Goal: Information Seeking & Learning: Learn about a topic

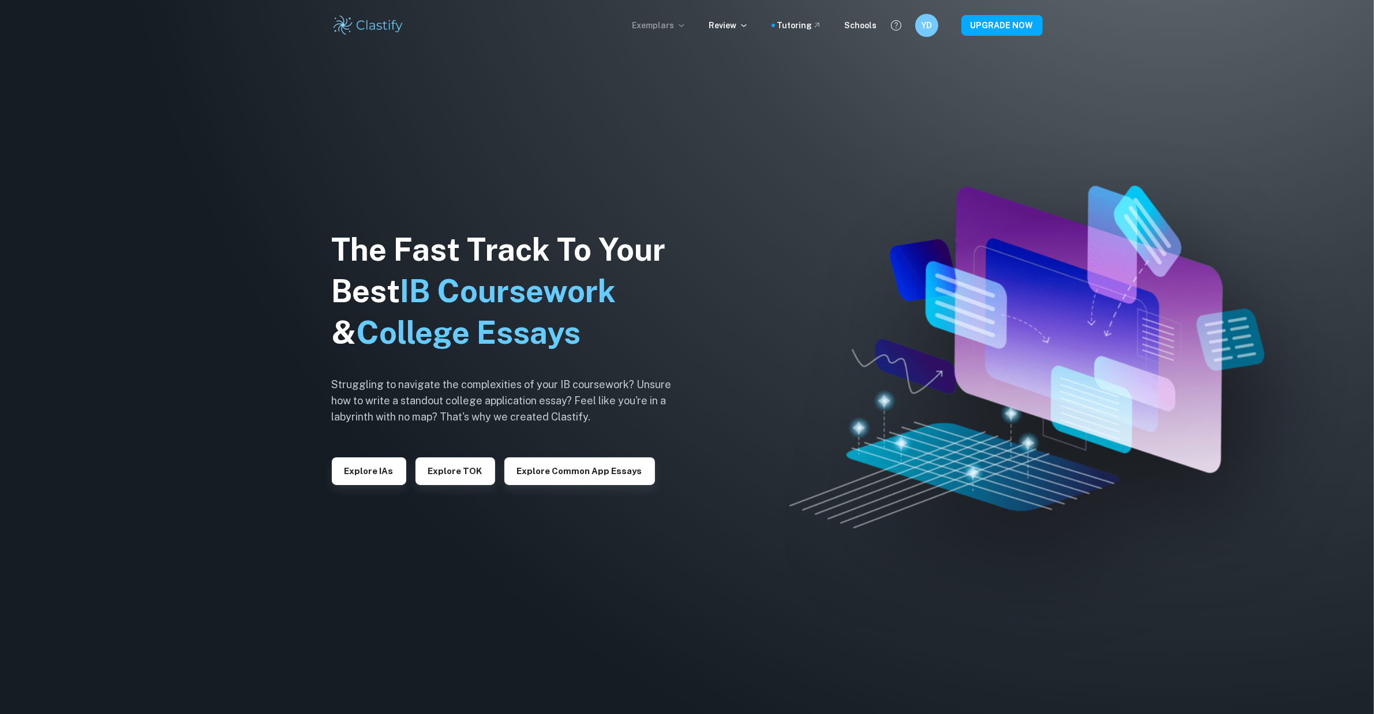
click at [682, 27] on p "Exemplars" at bounding box center [659, 25] width 54 height 13
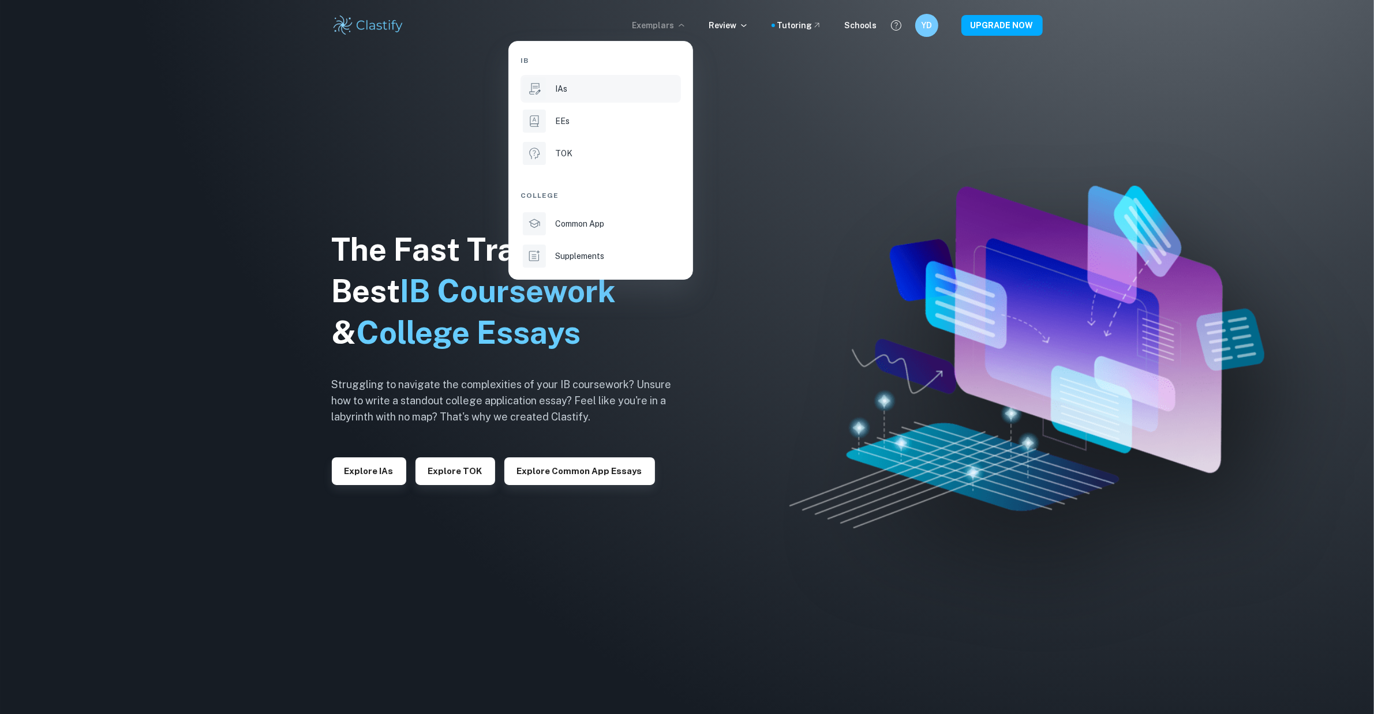
click at [570, 93] on div "IAs" at bounding box center [616, 89] width 123 height 13
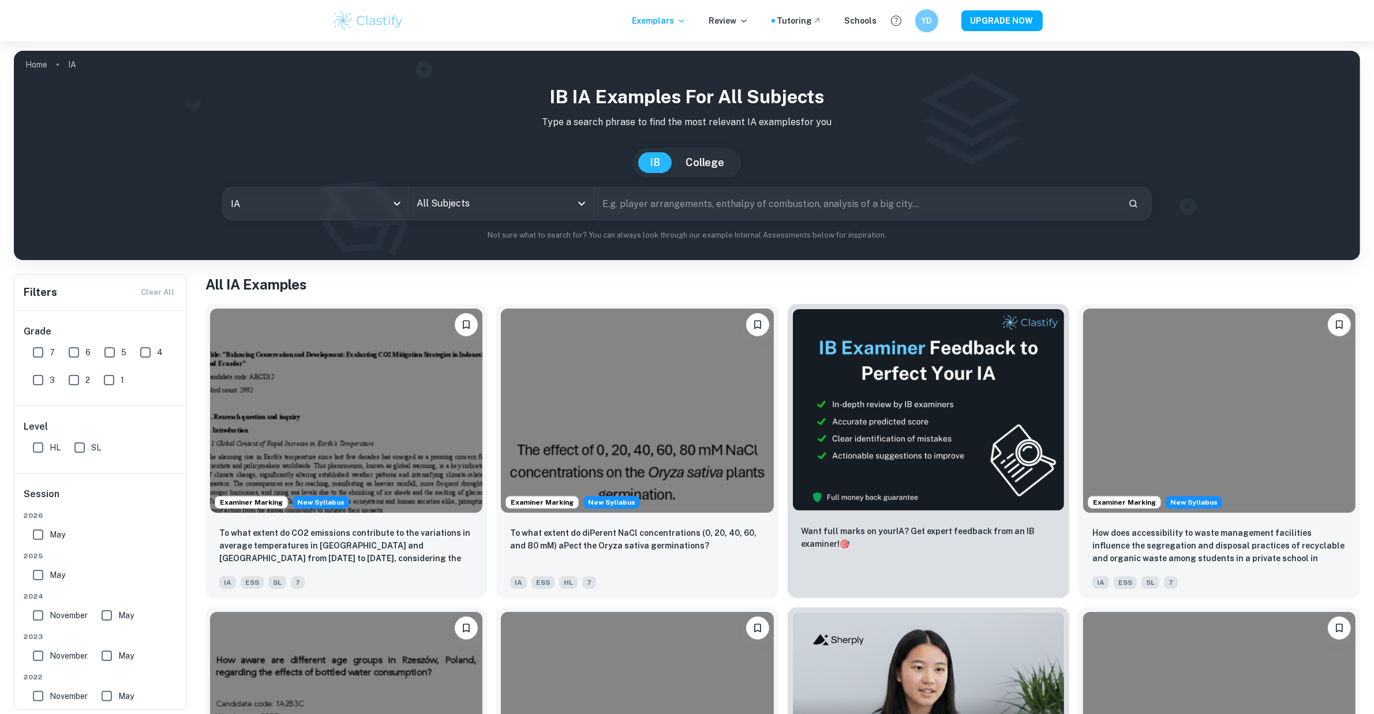
click at [447, 204] on input "All Subjects" at bounding box center [493, 204] width 158 height 22
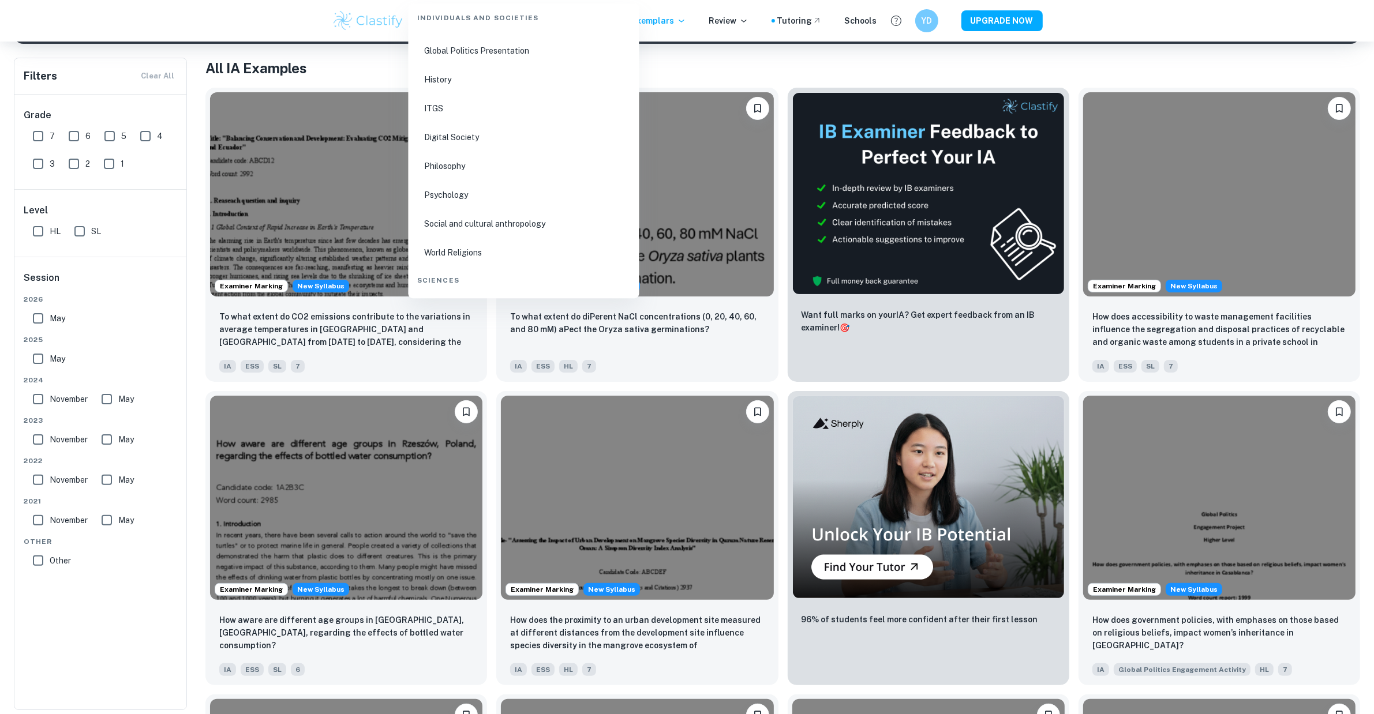
scroll to position [1683, 0]
click at [465, 278] on li "Physics" at bounding box center [524, 274] width 222 height 27
type input "Physics"
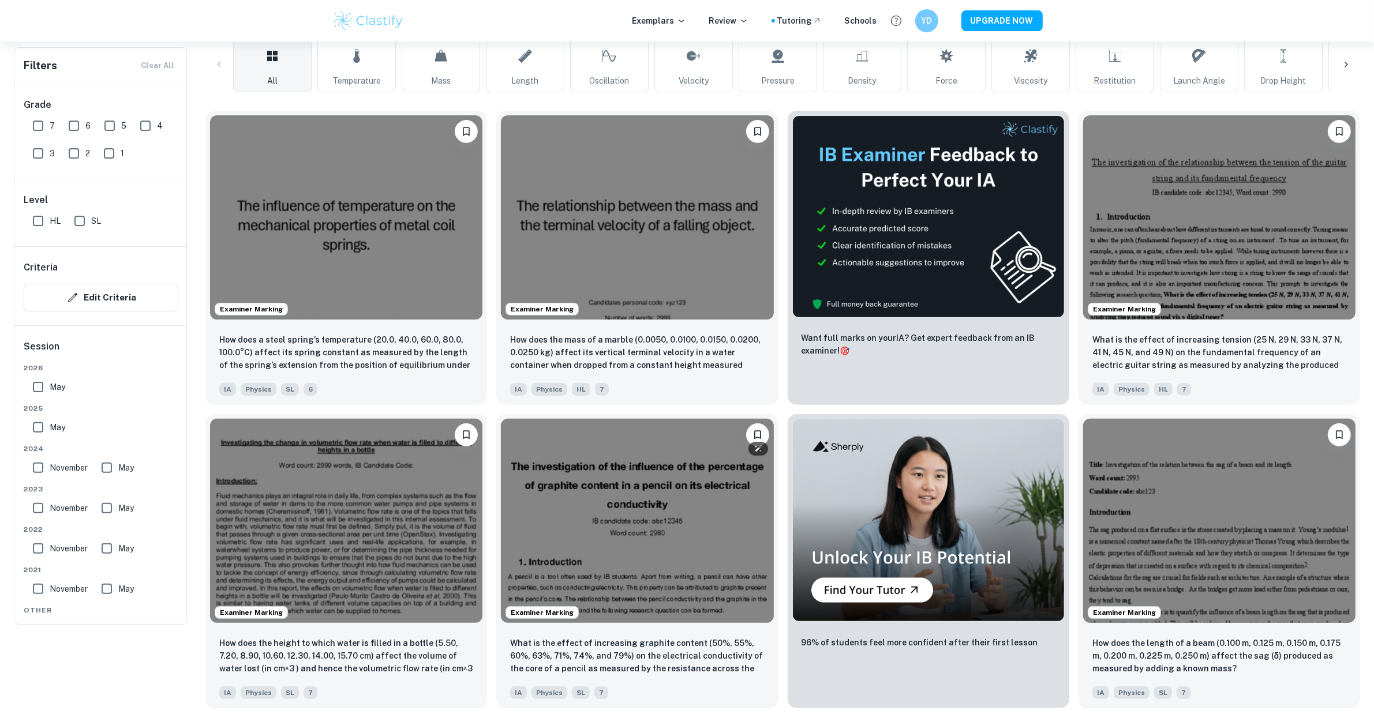
scroll to position [289, 0]
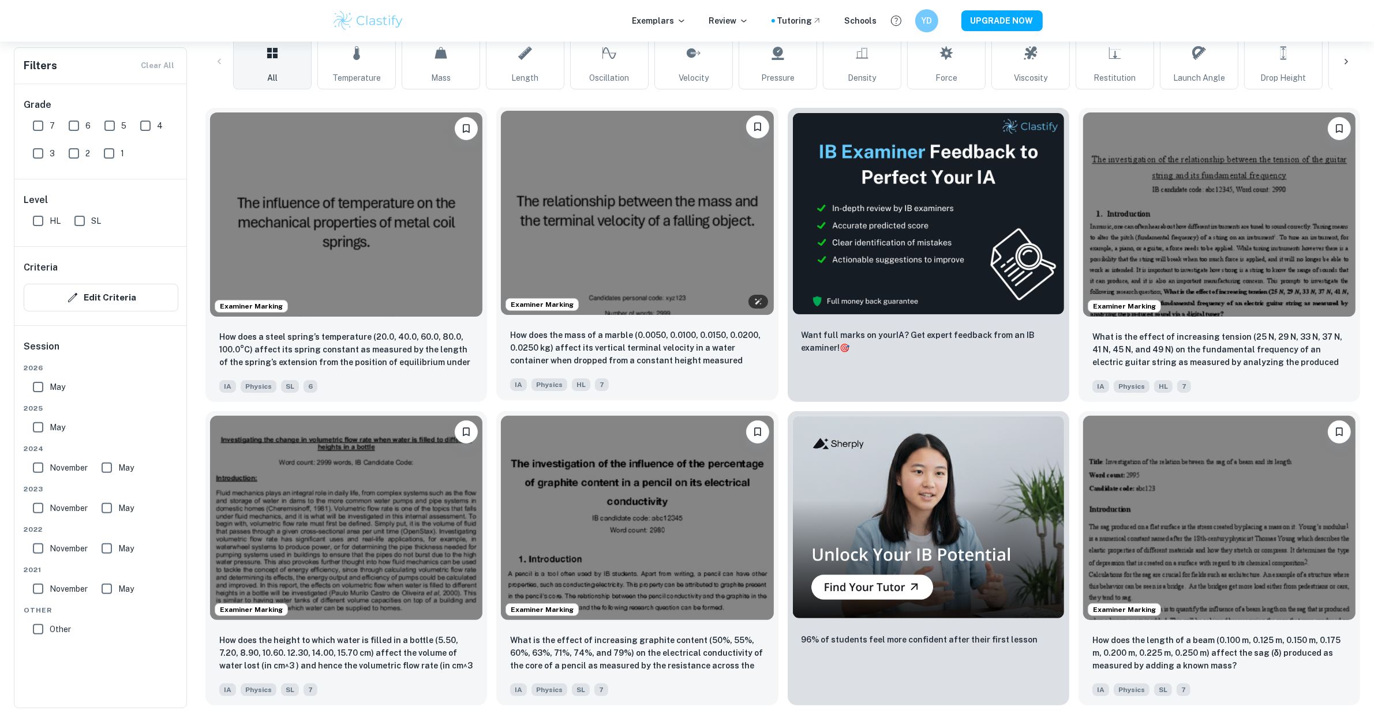
click at [638, 252] on img at bounding box center [637, 213] width 272 height 204
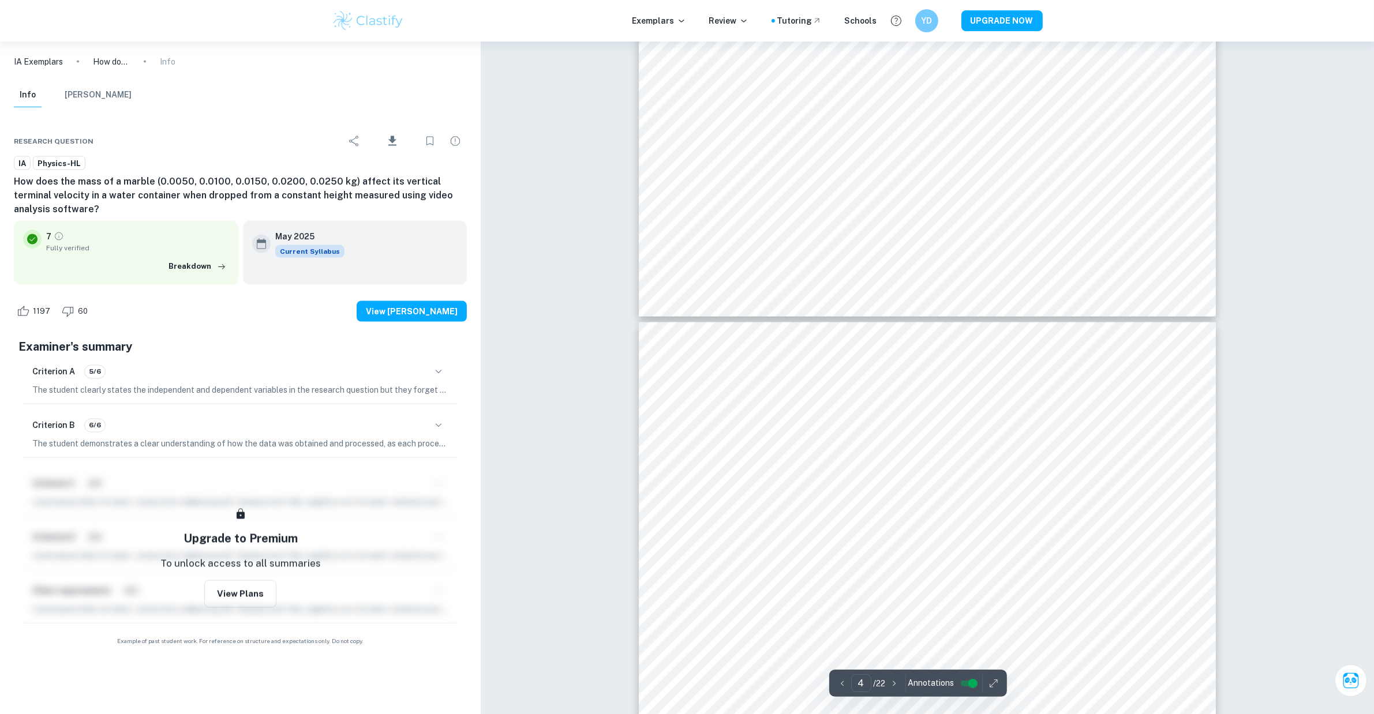
scroll to position [2885, 0]
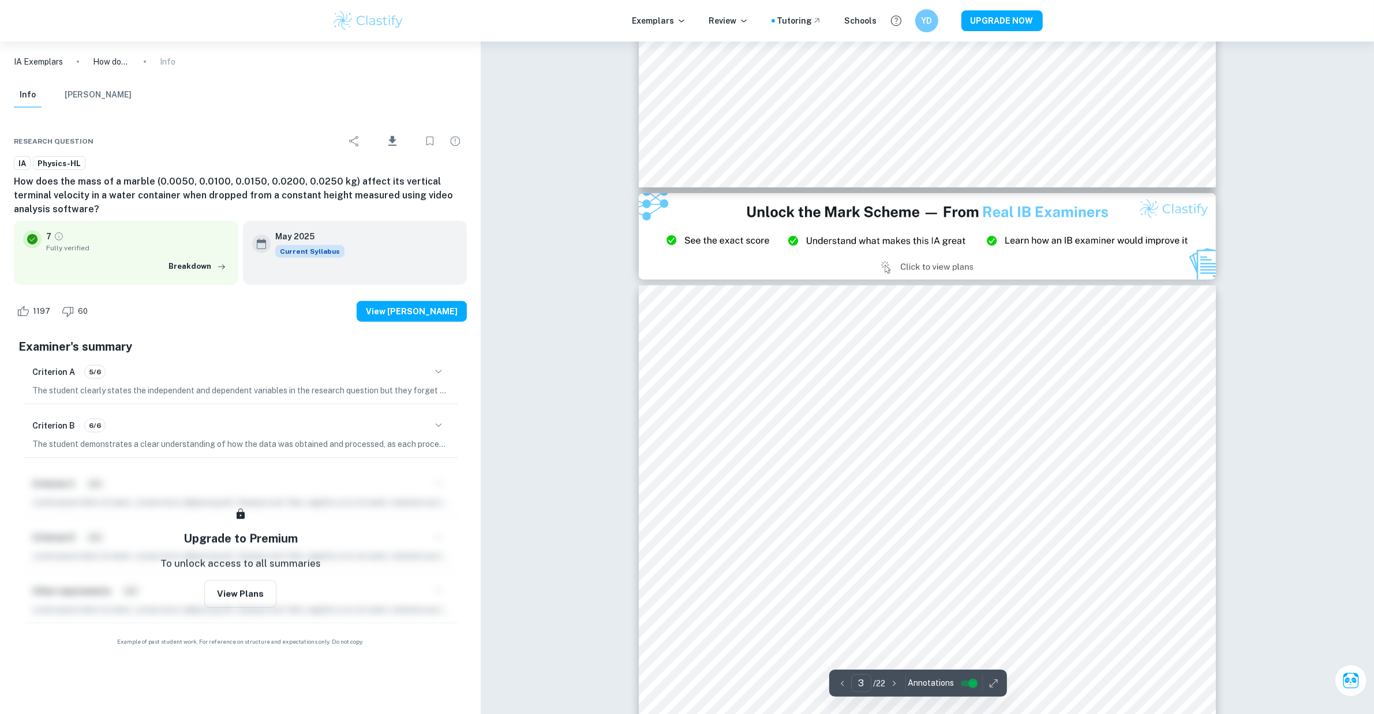
type input "2"
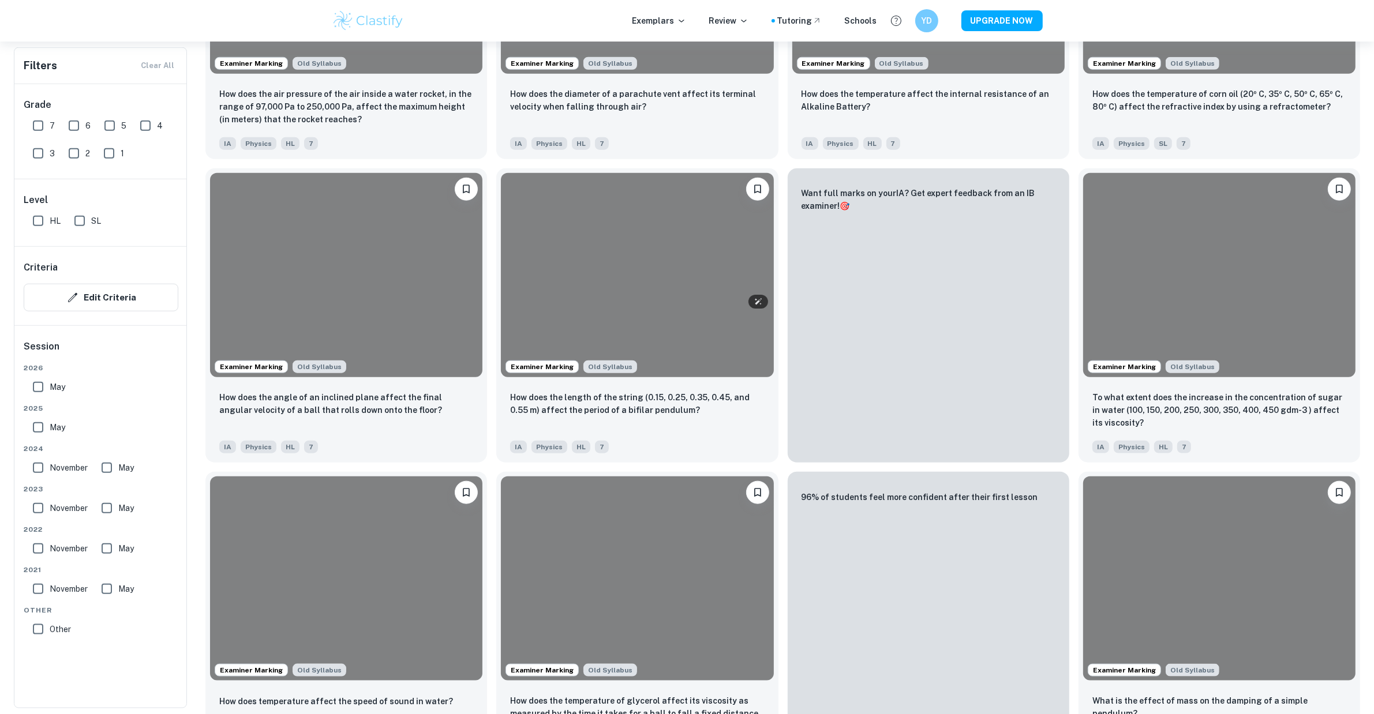
scroll to position [289, 0]
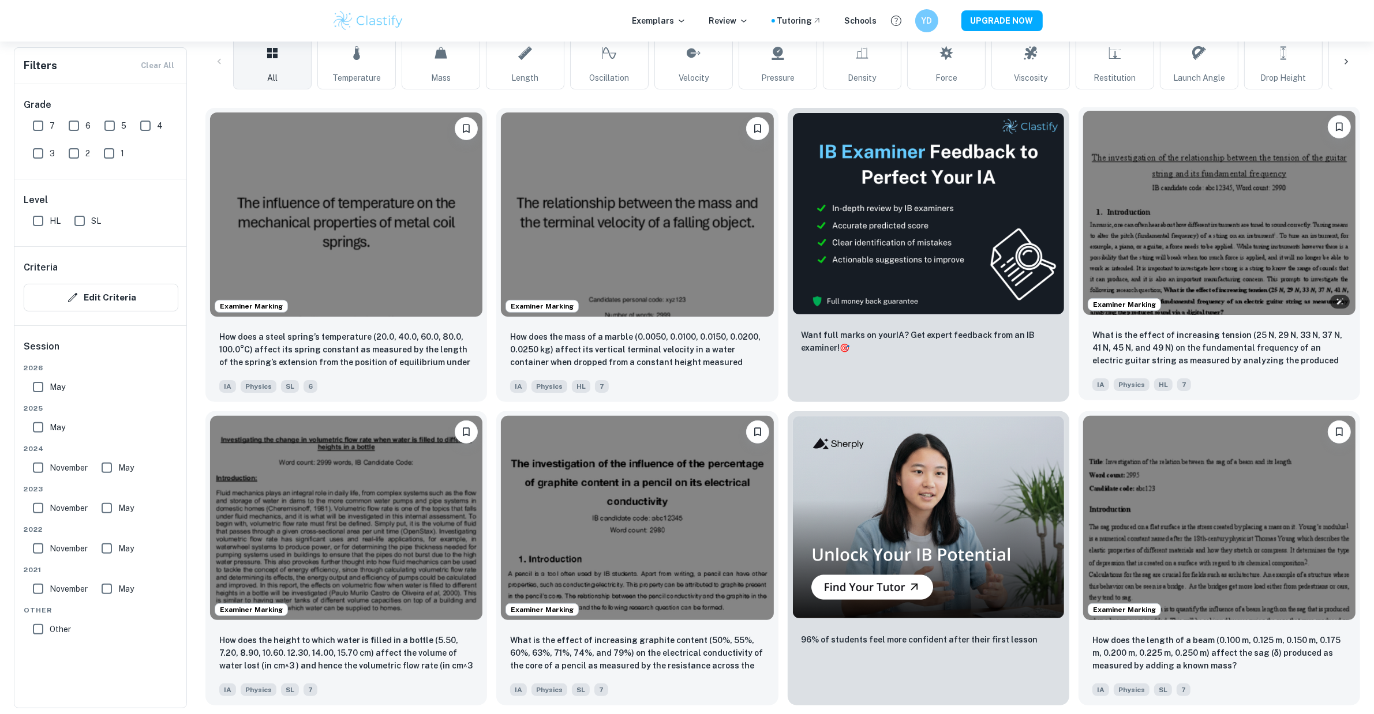
click at [1172, 241] on img at bounding box center [1219, 213] width 272 height 204
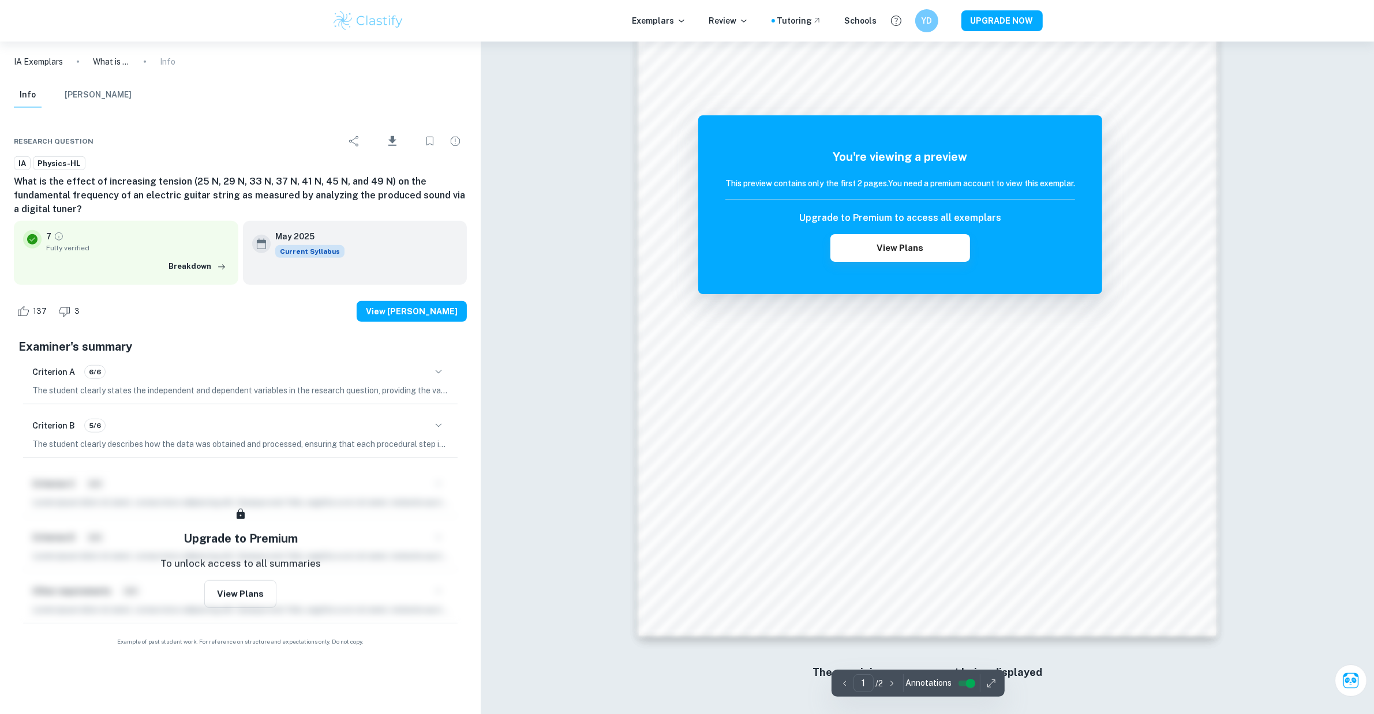
scroll to position [622, 0]
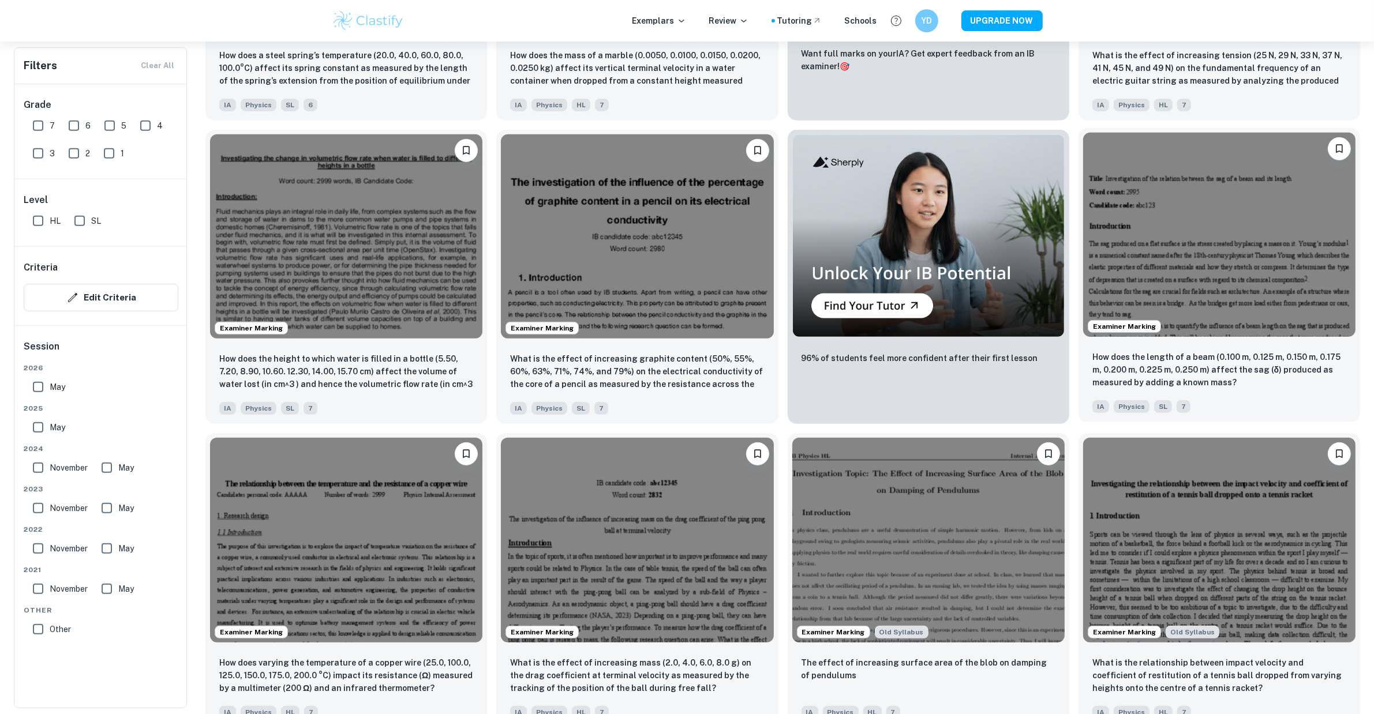
scroll to position [577, 0]
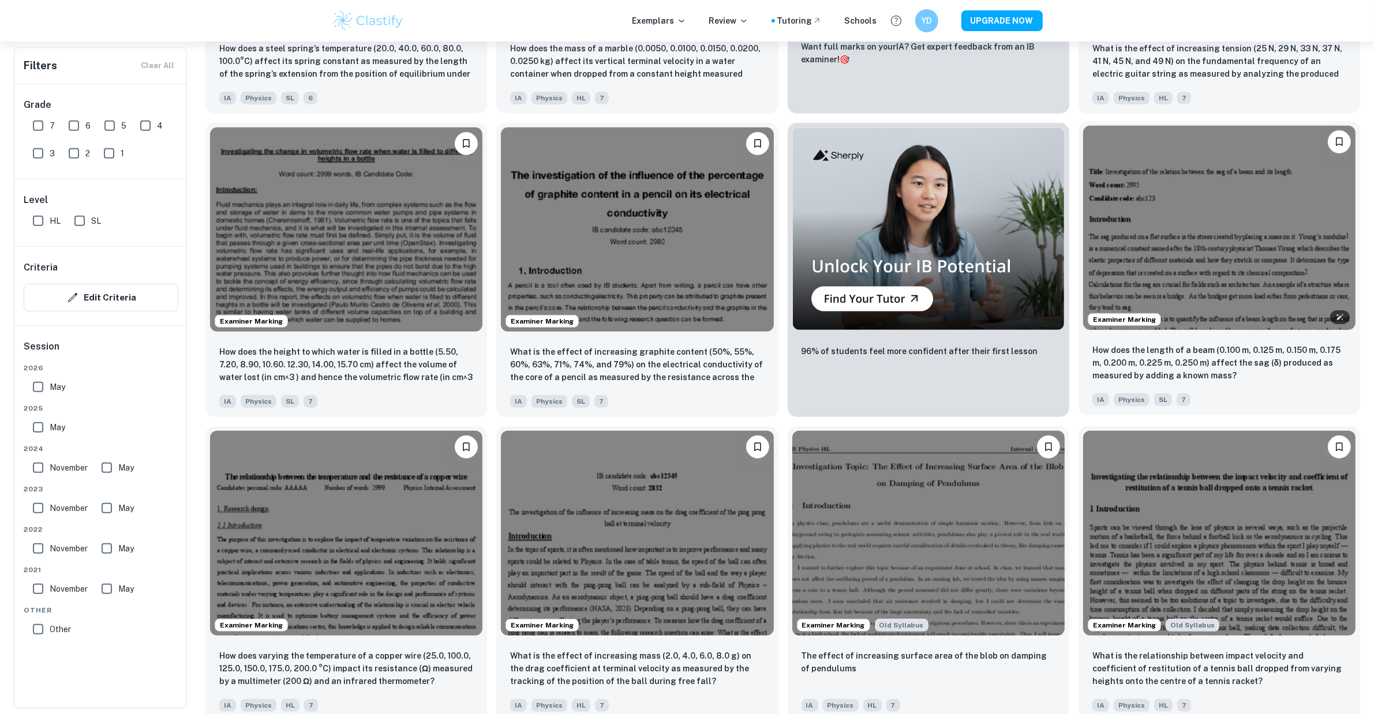
click at [1153, 275] on img at bounding box center [1219, 228] width 272 height 204
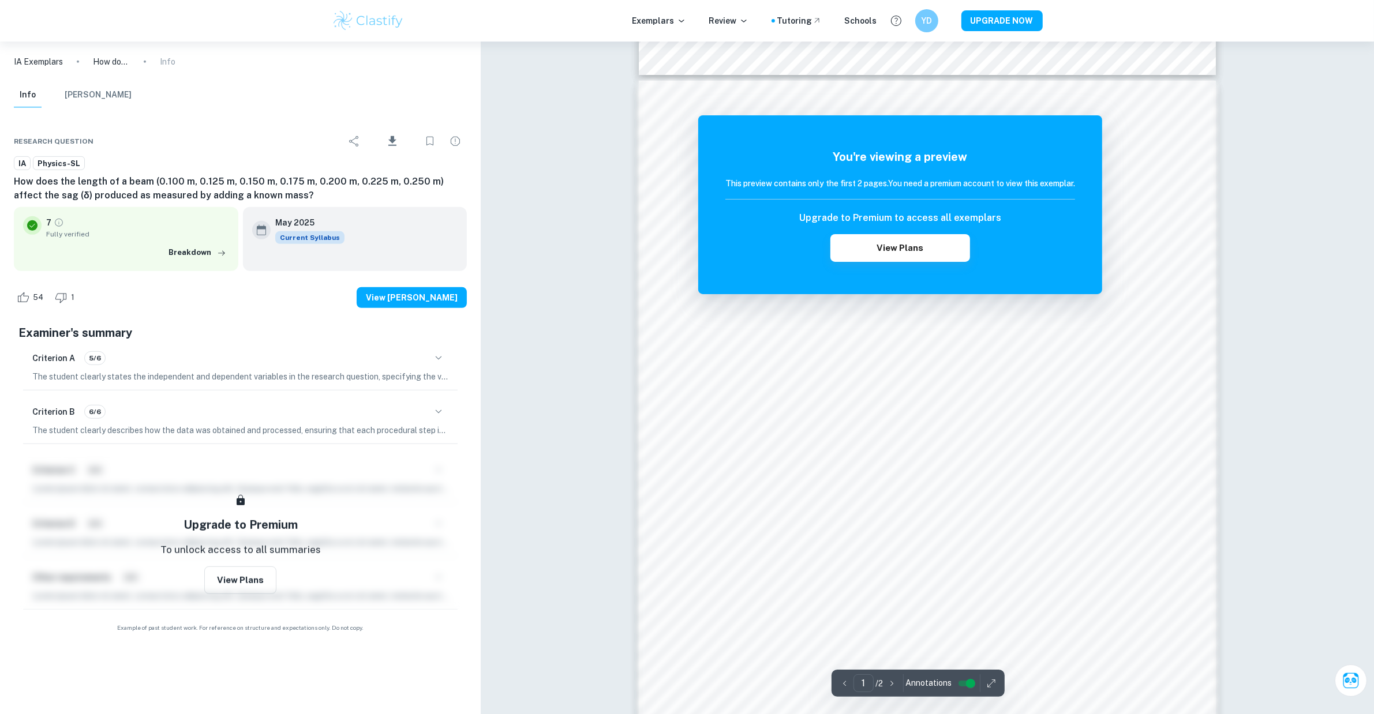
scroll to position [916, 0]
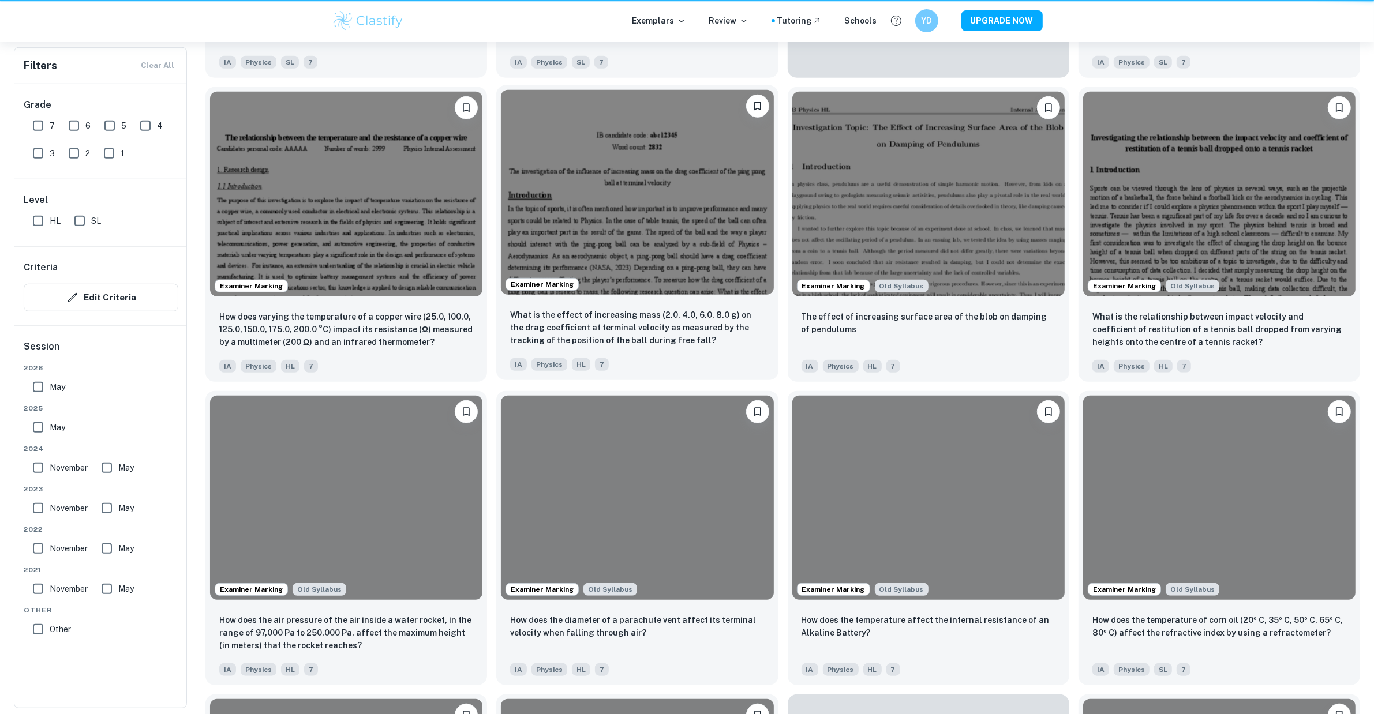
scroll to position [577, 0]
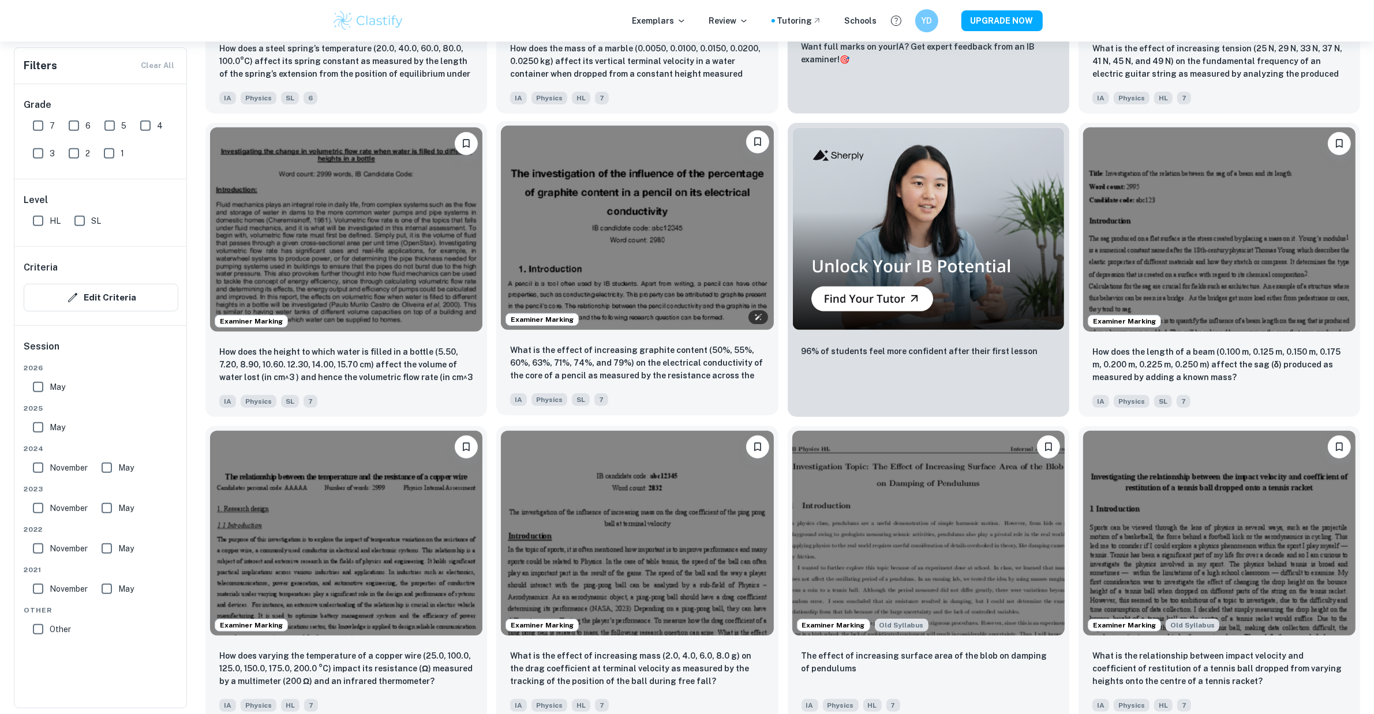
click at [610, 304] on img at bounding box center [637, 228] width 272 height 204
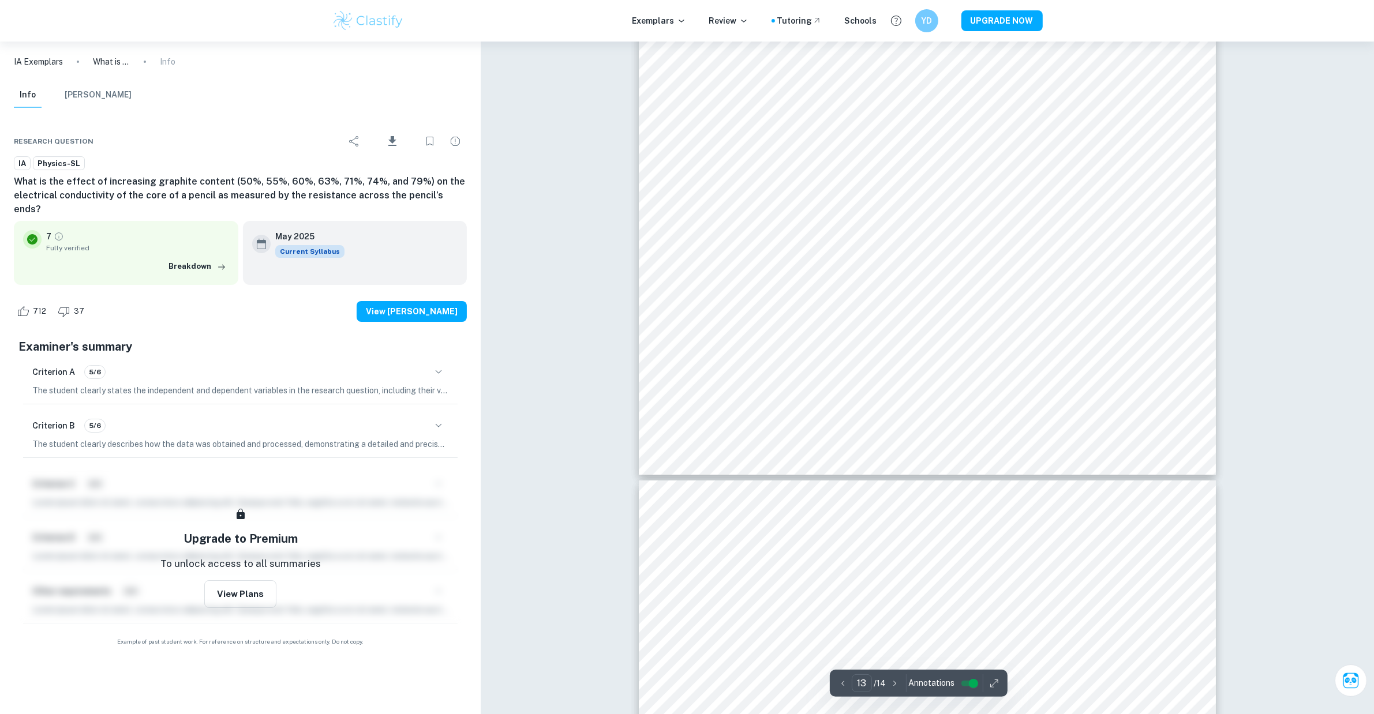
type input "14"
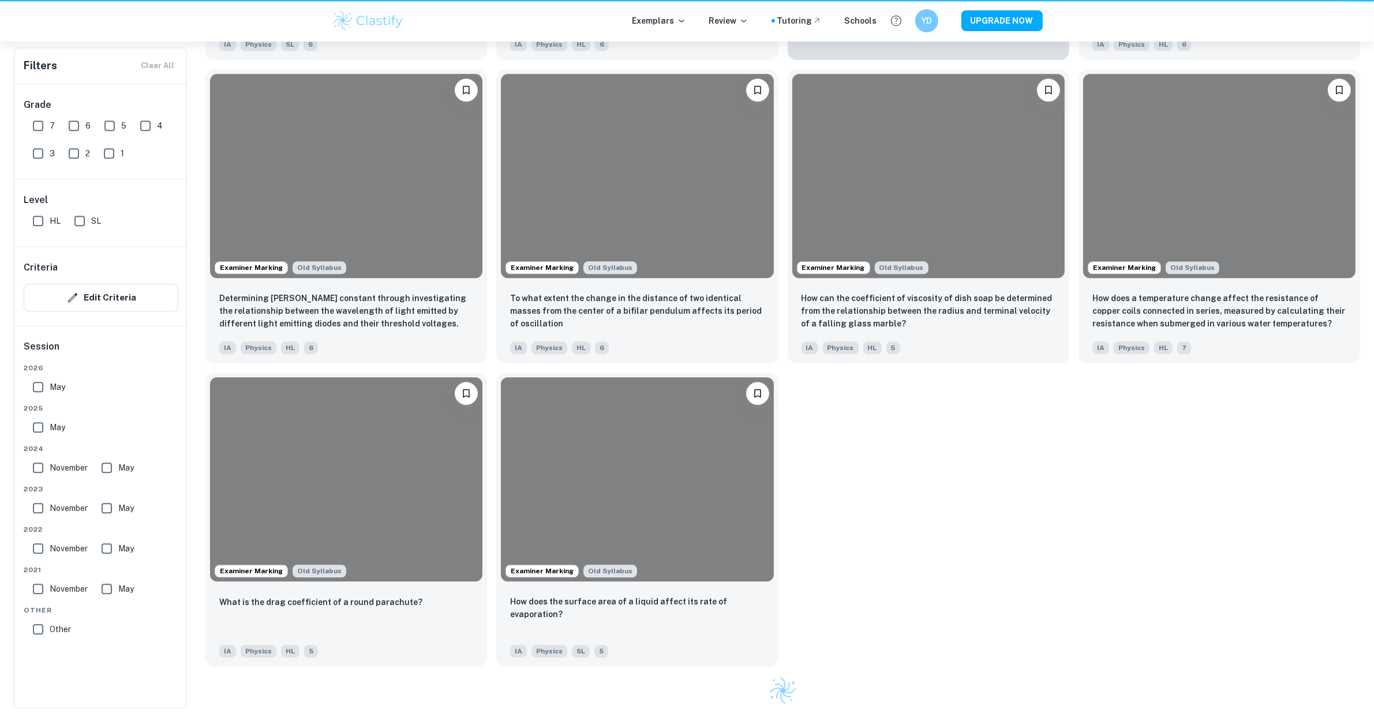
scroll to position [577, 0]
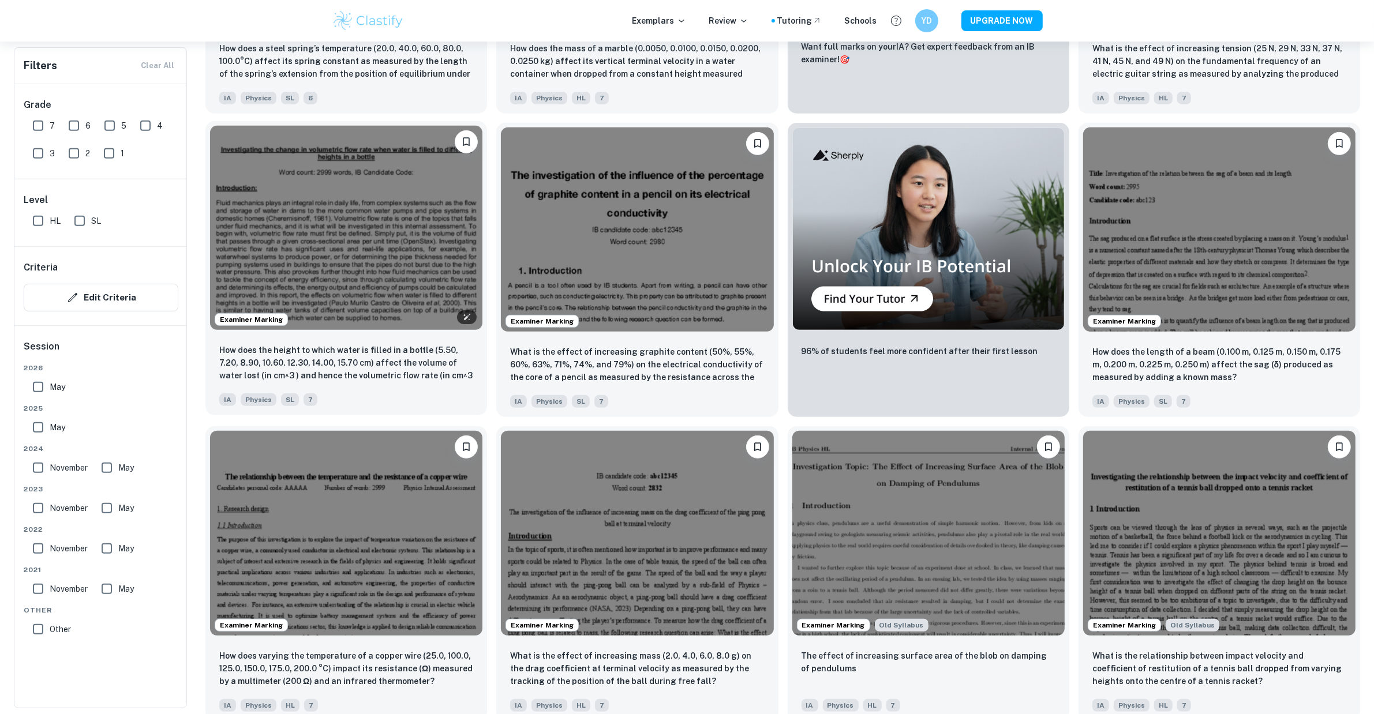
click at [414, 223] on img at bounding box center [346, 228] width 272 height 204
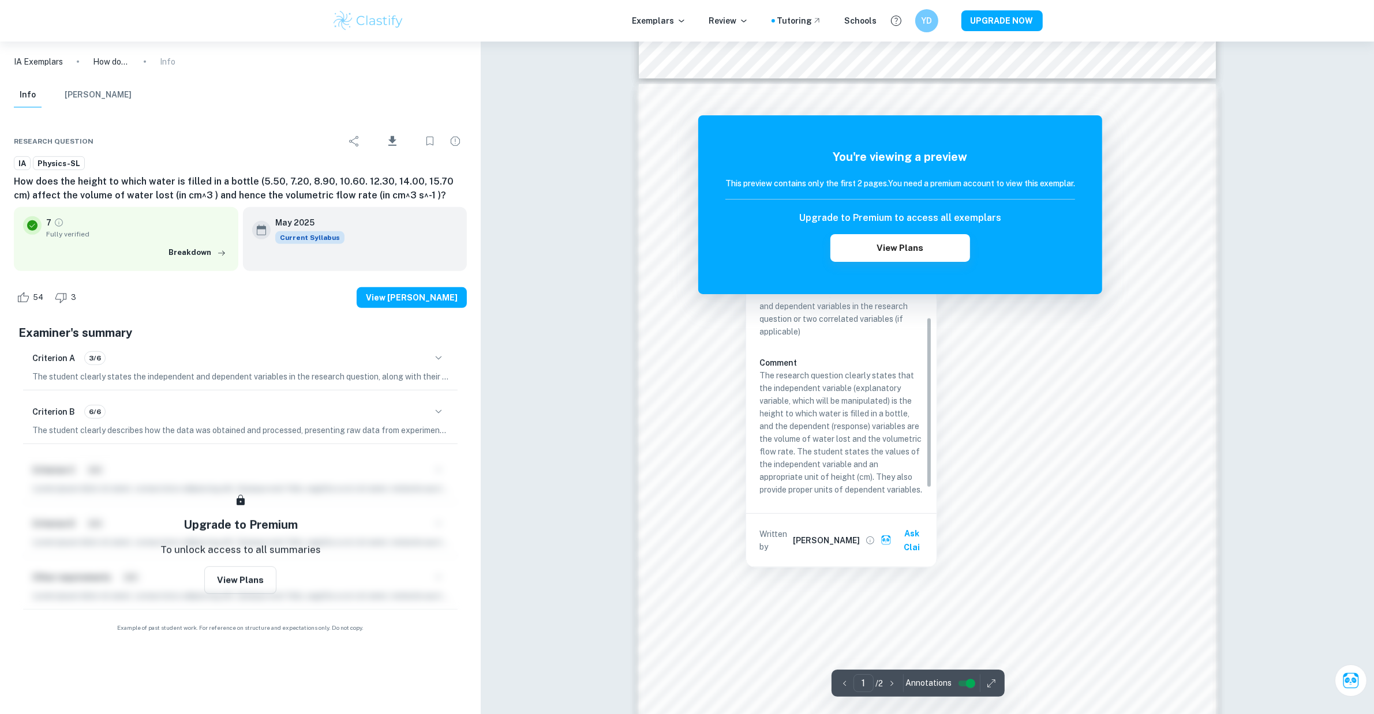
scroll to position [36, 0]
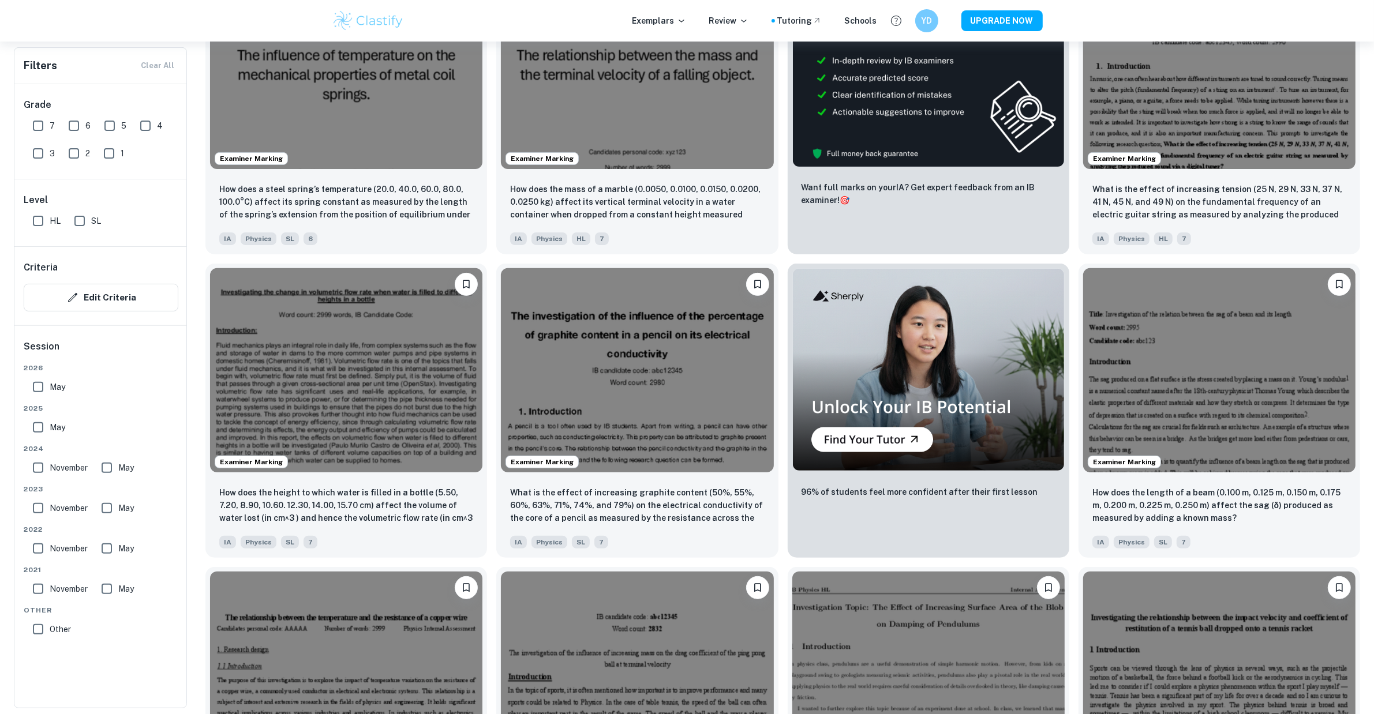
scroll to position [216, 0]
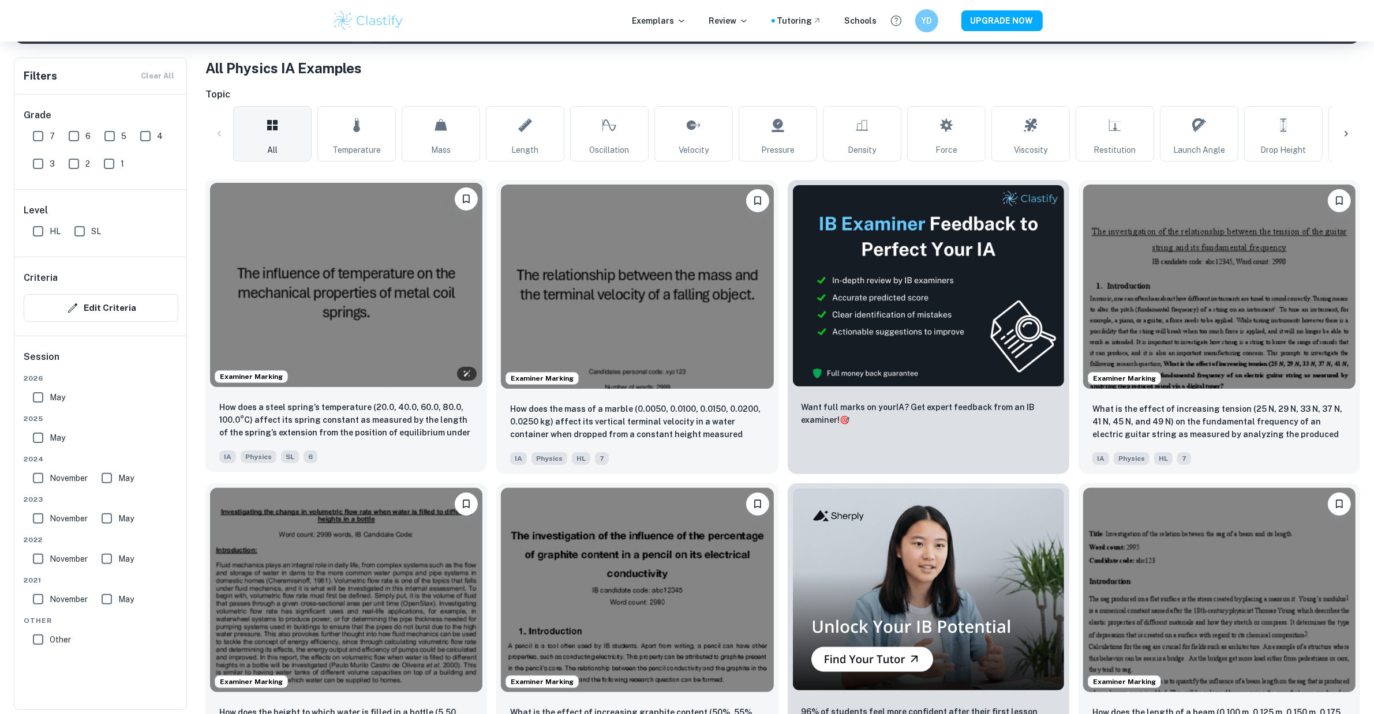
click at [339, 242] on img at bounding box center [346, 285] width 272 height 204
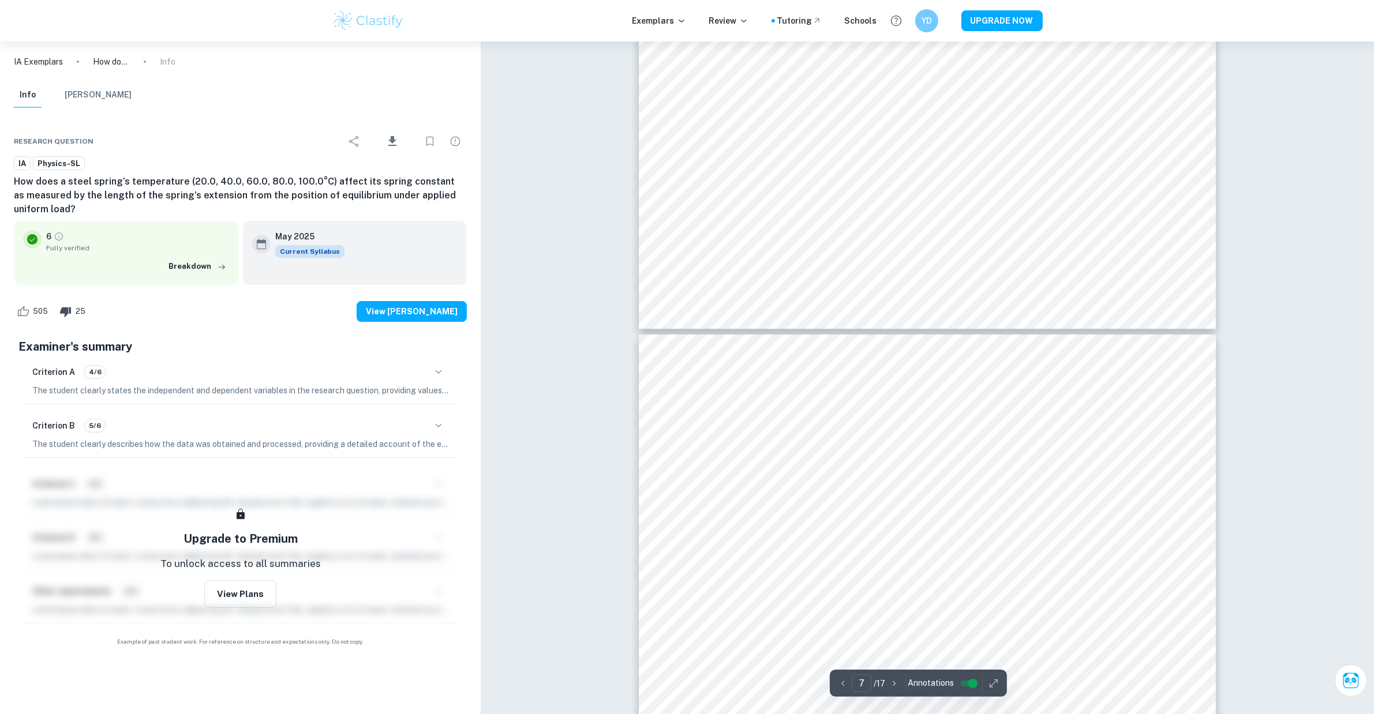
scroll to position [5410, 0]
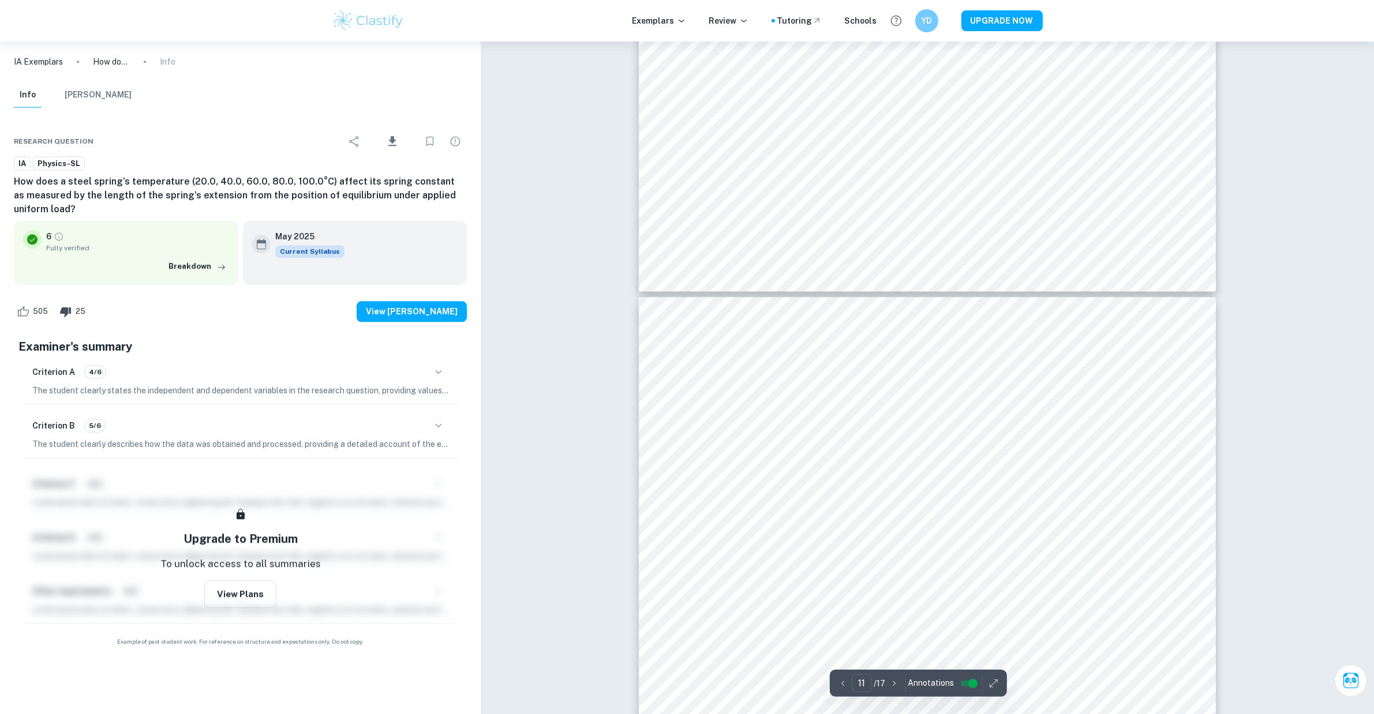
type input "12"
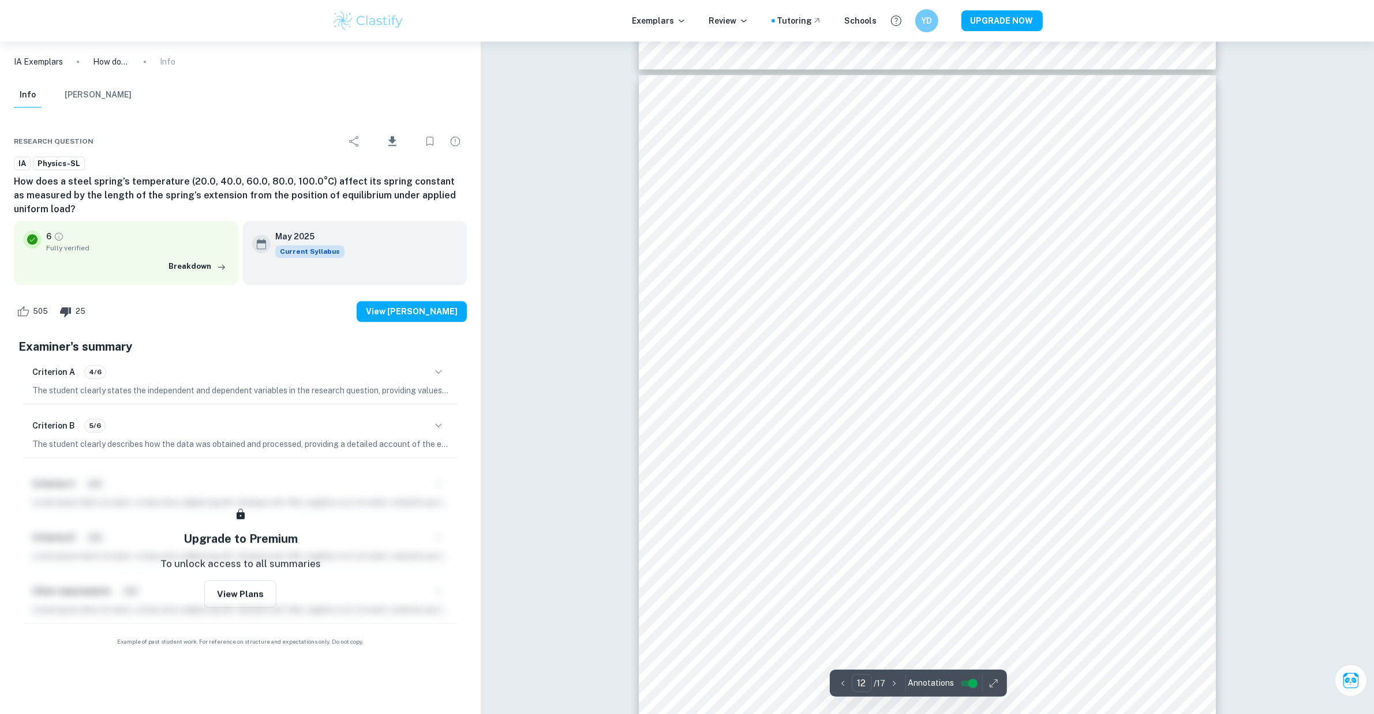
scroll to position [9426, 0]
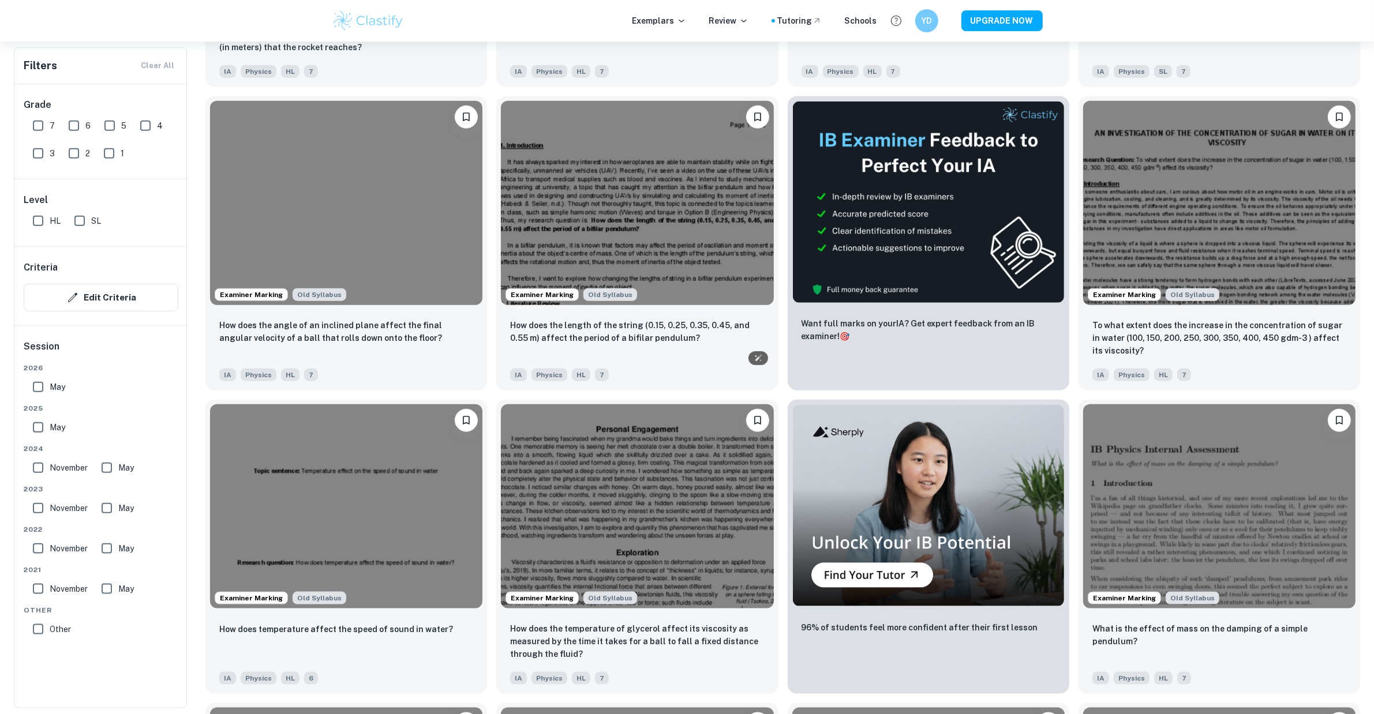
scroll to position [1010, 0]
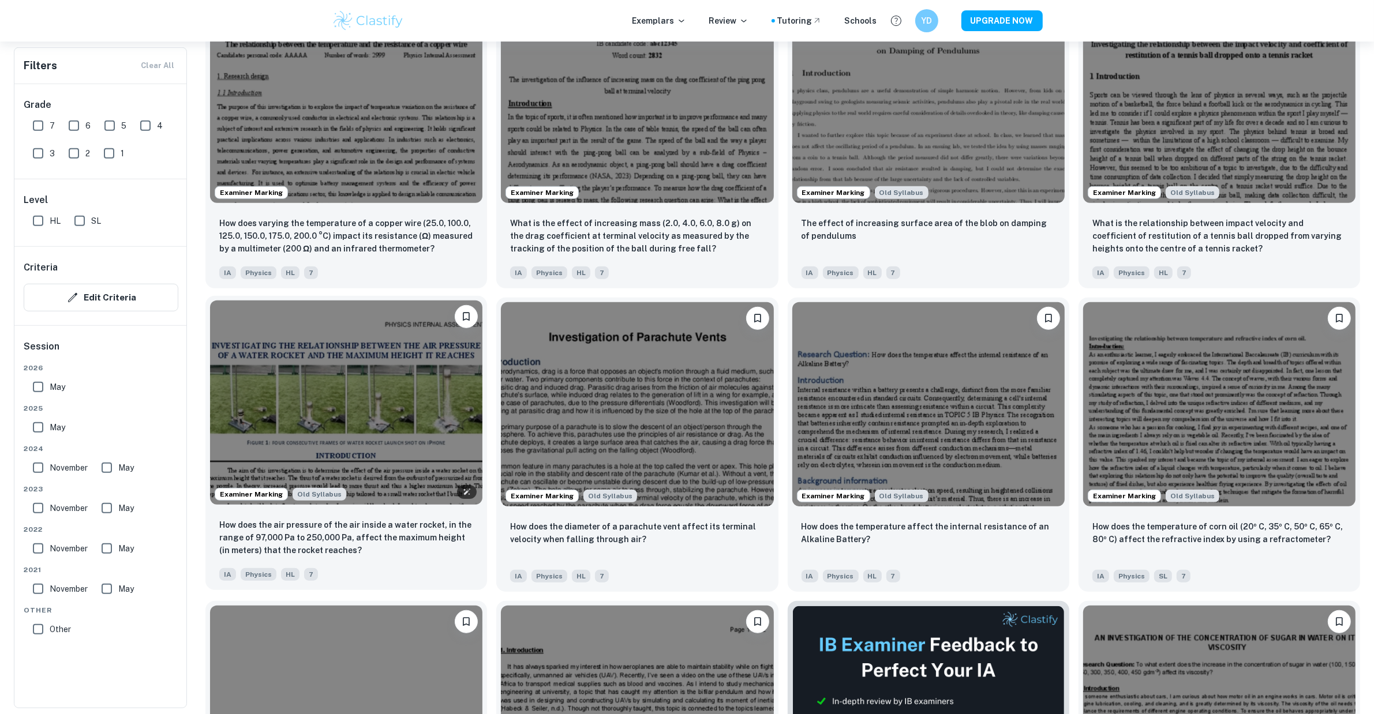
click at [362, 398] on img at bounding box center [346, 403] width 272 height 204
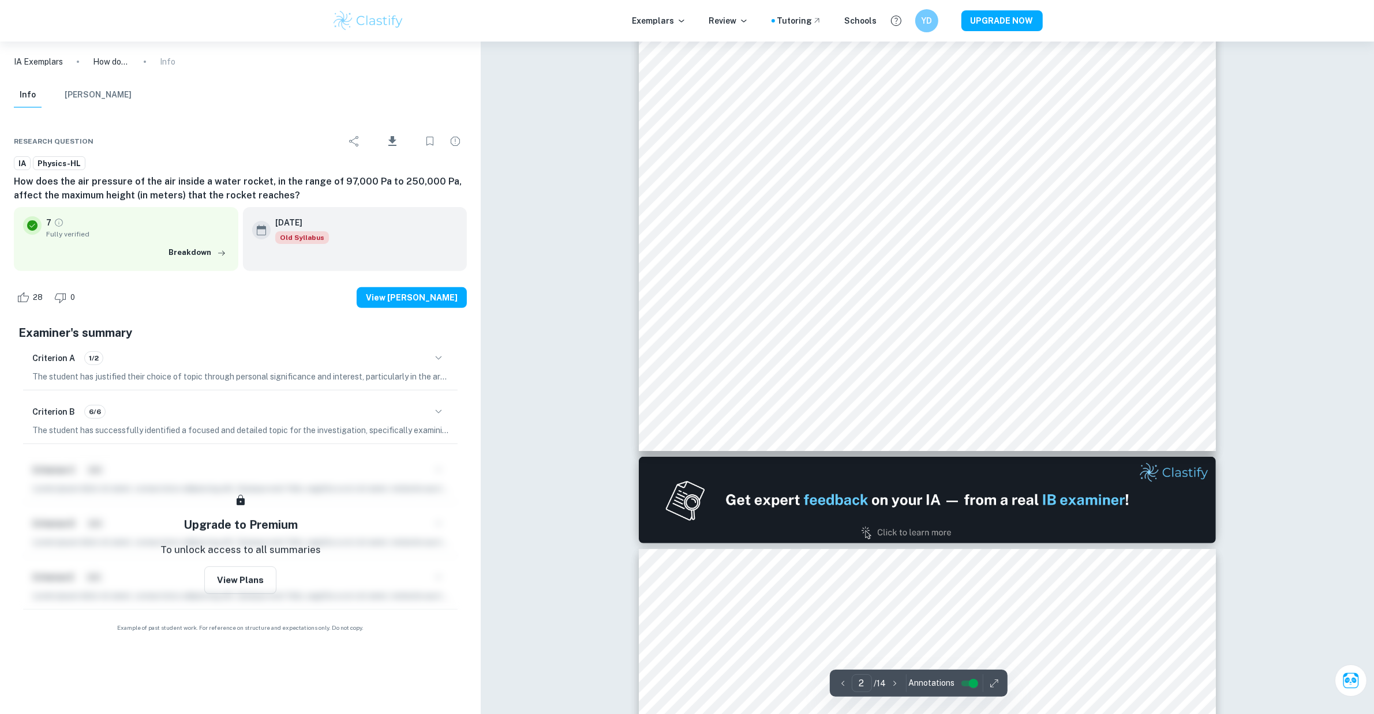
scroll to position [866, 0]
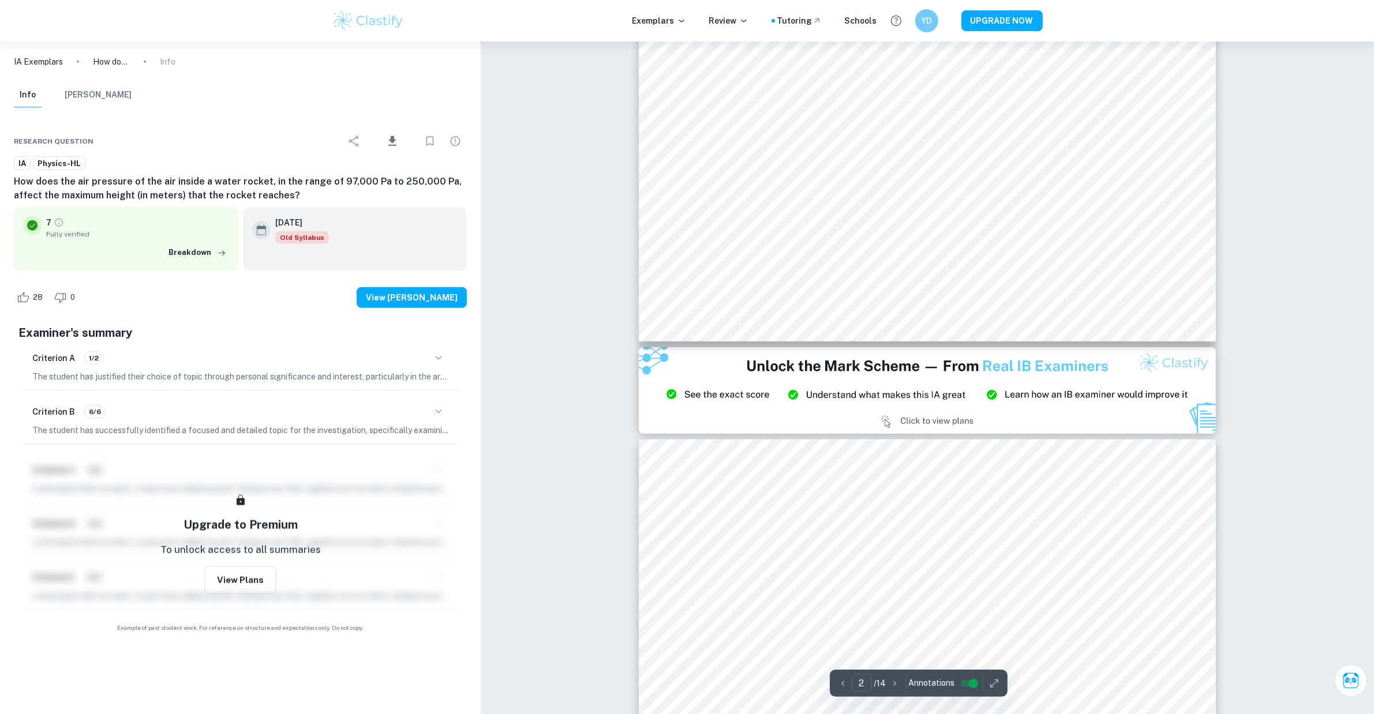
type input "3"
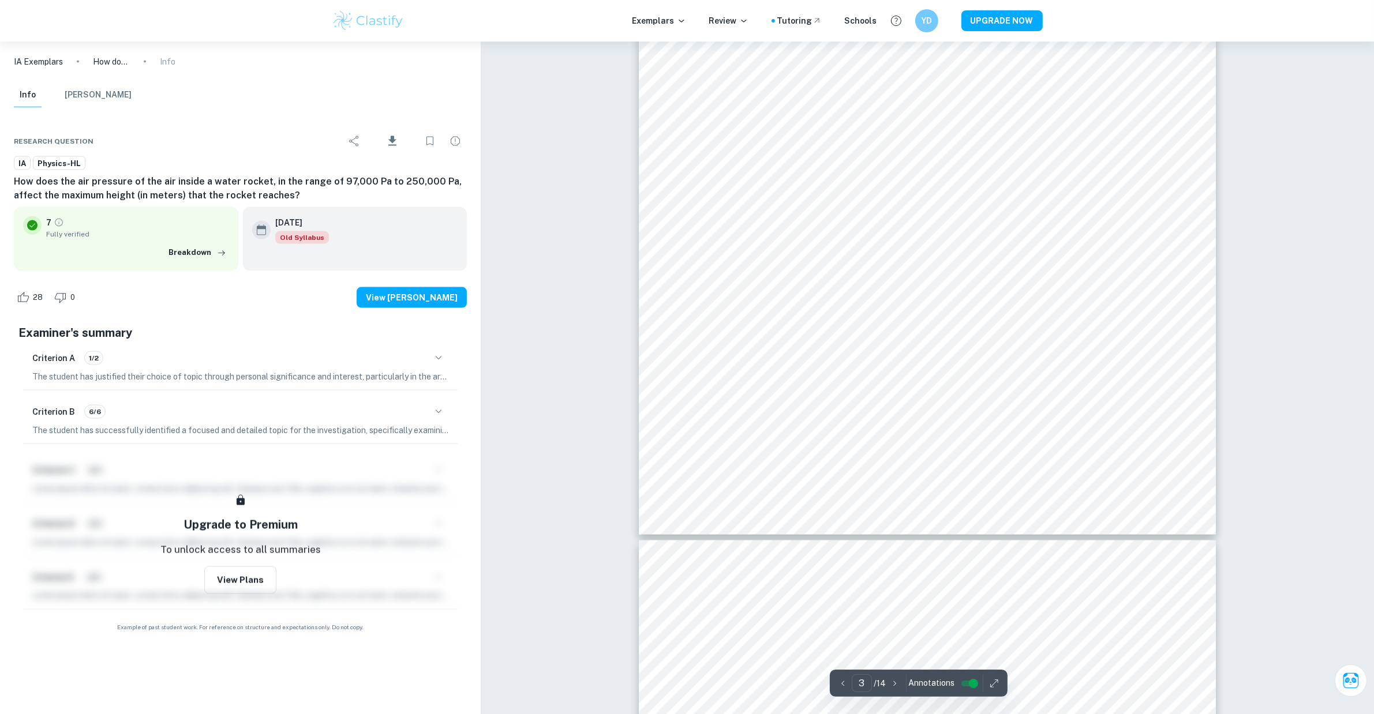
click at [362, 29] on img at bounding box center [368, 20] width 73 height 23
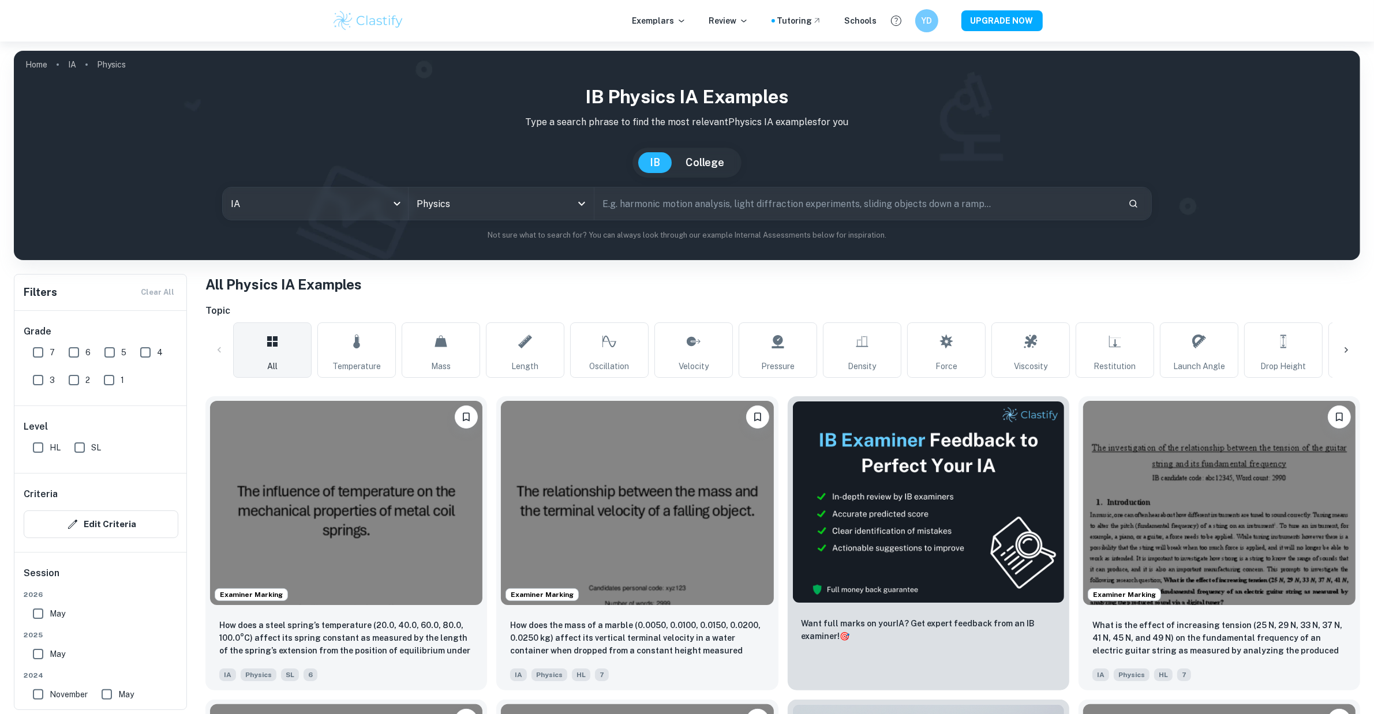
click at [768, 203] on input "text" at bounding box center [856, 204] width 525 height 32
type input "h"
